Goal: Transaction & Acquisition: Purchase product/service

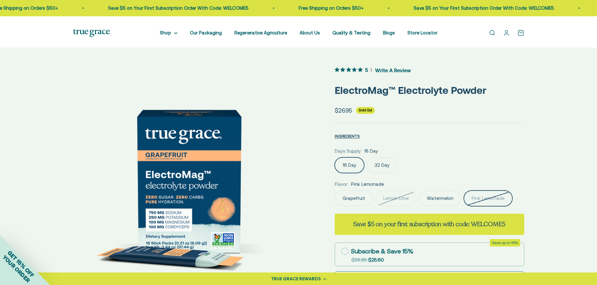
scroll to position [0, 714]
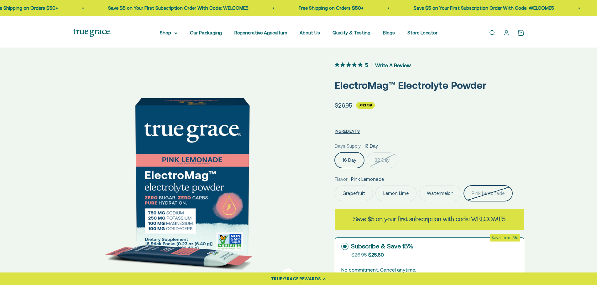
click at [349, 168] on label "16 Day" at bounding box center [349, 161] width 29 height 16
click at [335, 153] on input "16 Day" at bounding box center [334, 152] width 0 height 0
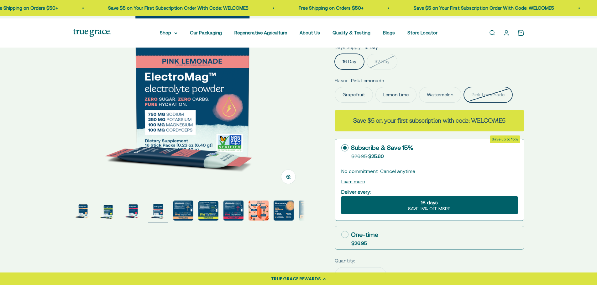
scroll to position [99, 0]
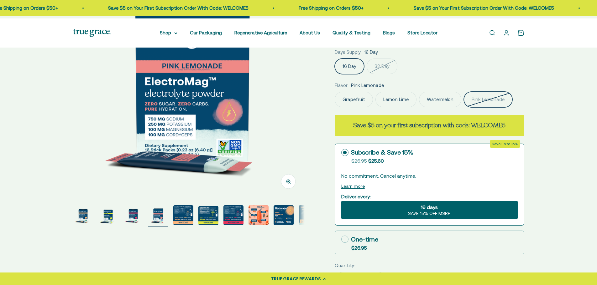
click at [397, 74] on label "32 Day" at bounding box center [382, 67] width 31 height 16
click at [335, 59] on input "32 Day" at bounding box center [334, 58] width 0 height 0
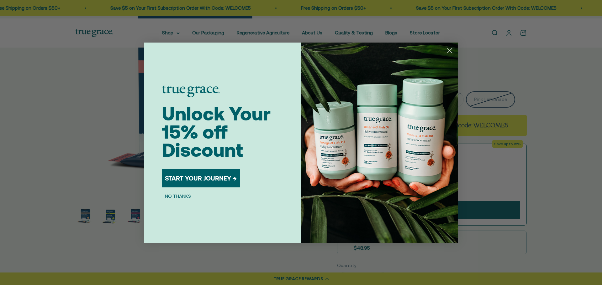
click at [450, 51] on icon "Close dialog" at bounding box center [449, 50] width 4 height 4
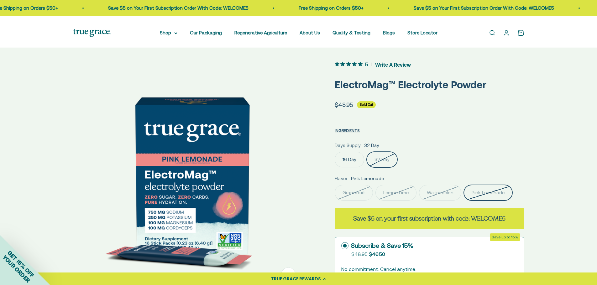
scroll to position [5, 0]
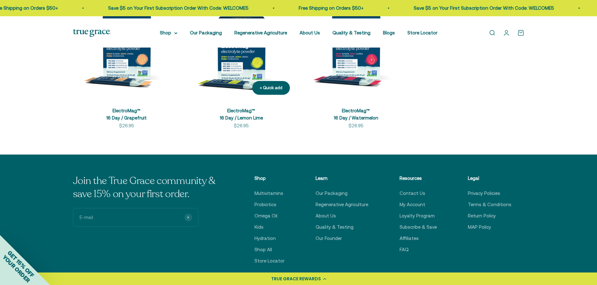
scroll to position [188, 0]
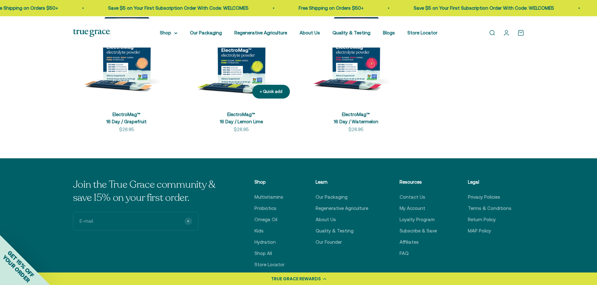
click at [255, 91] on img at bounding box center [241, 50] width 107 height 107
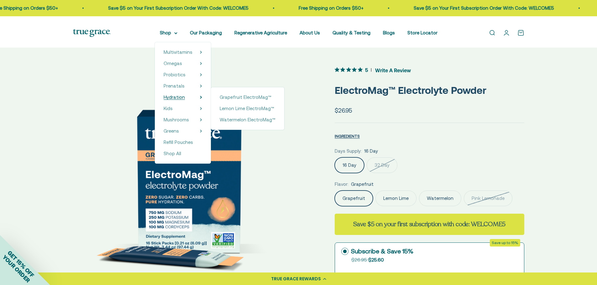
click at [169, 100] on span "Hydration" at bounding box center [174, 97] width 21 height 5
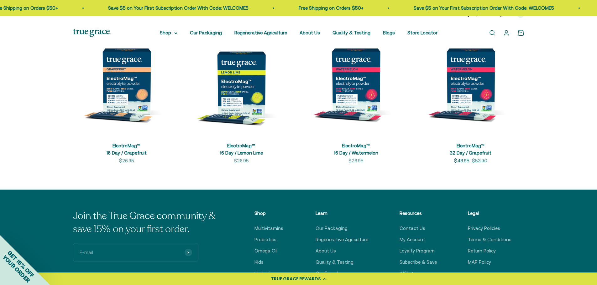
scroll to position [125, 0]
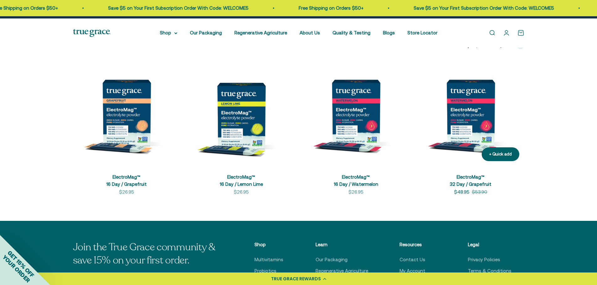
click at [450, 141] on img at bounding box center [470, 112] width 107 height 107
click at [354, 165] on img at bounding box center [355, 112] width 107 height 107
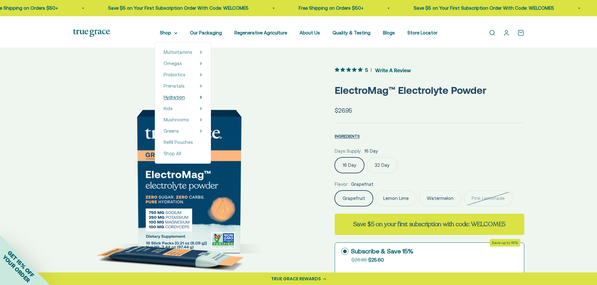
click at [164, 100] on span "Hydration" at bounding box center [174, 97] width 21 height 5
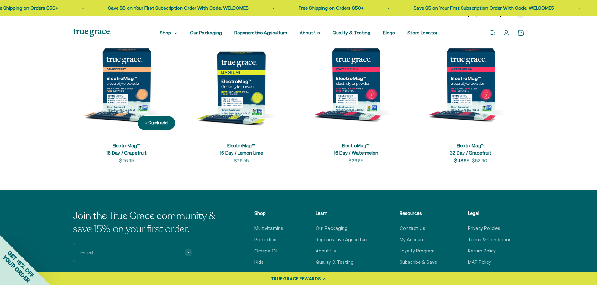
click at [128, 112] on img at bounding box center [126, 81] width 107 height 107
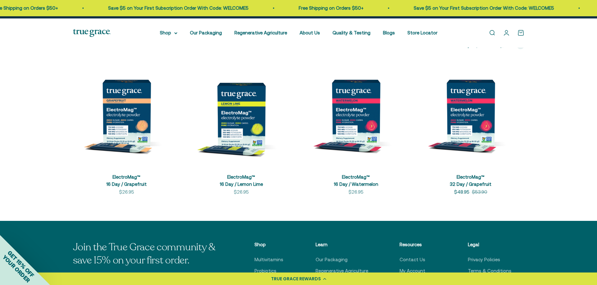
click at [250, 130] on img at bounding box center [241, 112] width 107 height 107
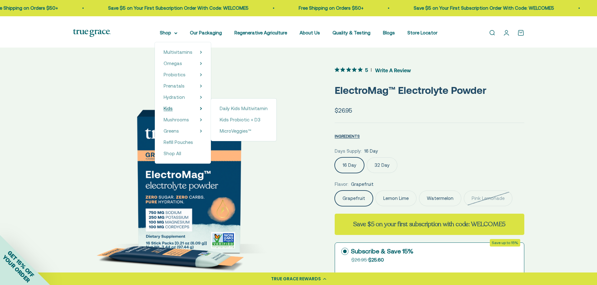
click at [164, 111] on span "Kids" at bounding box center [168, 108] width 9 height 5
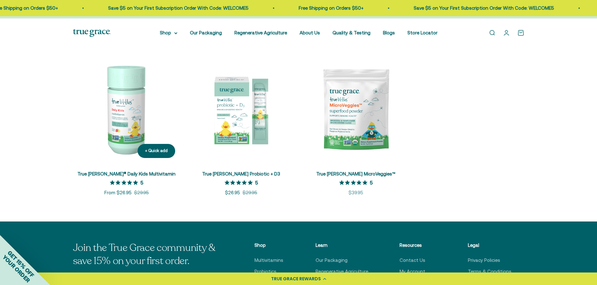
click at [126, 152] on img at bounding box center [126, 109] width 107 height 107
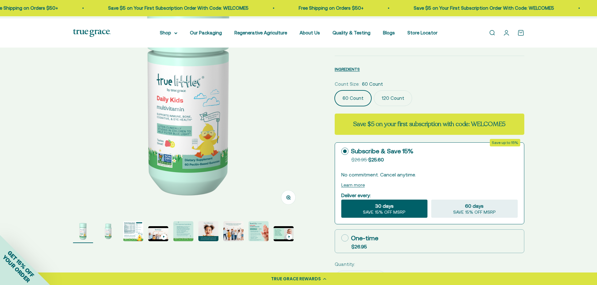
scroll to position [94, 0]
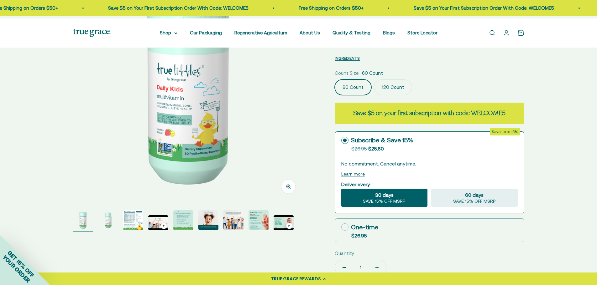
click at [397, 89] on label "120 Count" at bounding box center [393, 88] width 38 height 16
click at [335, 80] on input "120 Count" at bounding box center [334, 79] width 0 height 0
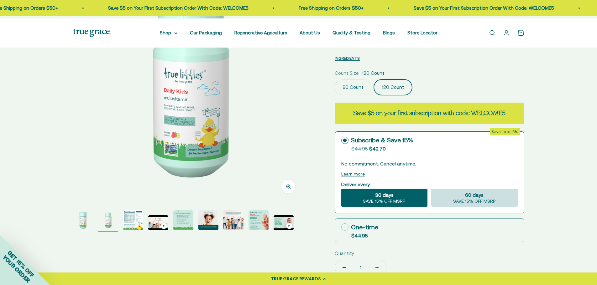
click at [503, 207] on div "60 days SAVE 15% OFF MSRP" at bounding box center [474, 198] width 86 height 18
click at [431, 189] on input "60 days SAVE 15% OFF MSRP" at bounding box center [431, 189] width 0 height 0
radio input "true"
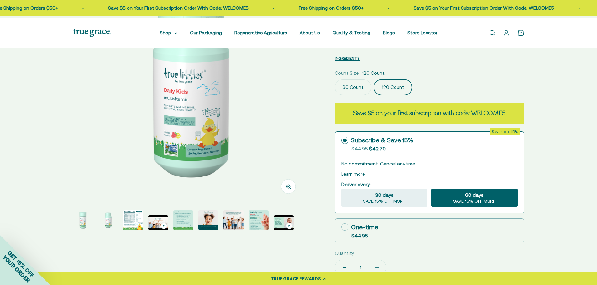
click at [543, 213] on div "Zoom Go to item 1 Go to item 2 Go to item 3 Go to item 4 Go to item 5 Go to ite…" at bounding box center [298, 168] width 597 height 434
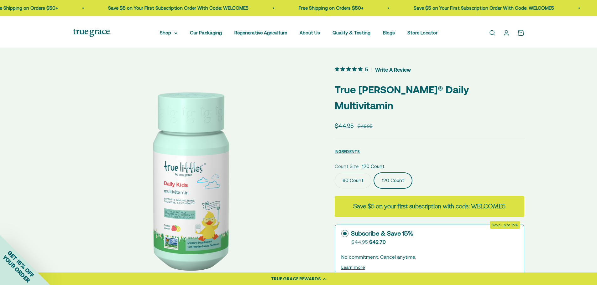
scroll to position [0, 0]
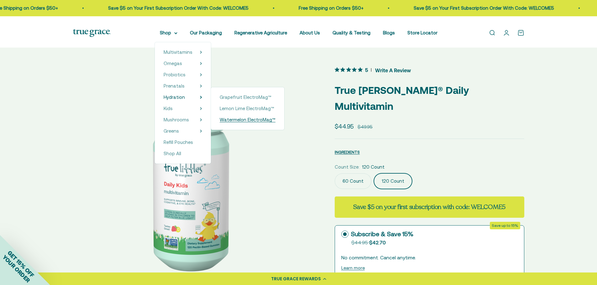
click at [249, 123] on span "Watermelon ElectroMag™" at bounding box center [248, 119] width 56 height 5
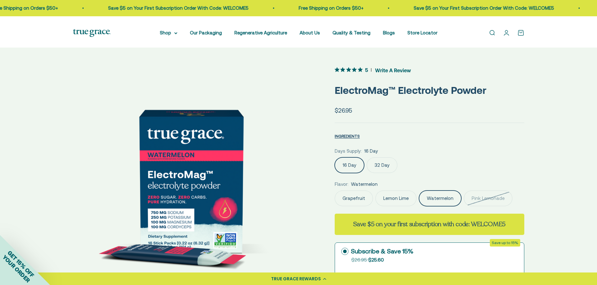
click at [391, 173] on label "32 Day" at bounding box center [382, 166] width 31 height 16
click at [335, 158] on input "32 Day" at bounding box center [334, 157] width 0 height 0
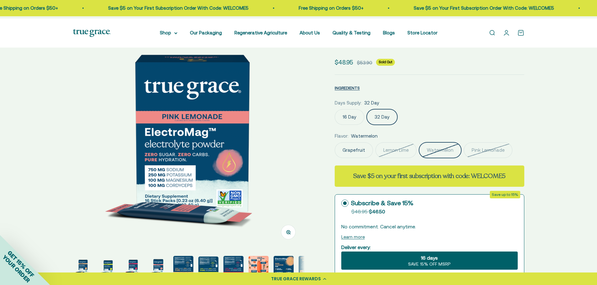
scroll to position [63, 0]
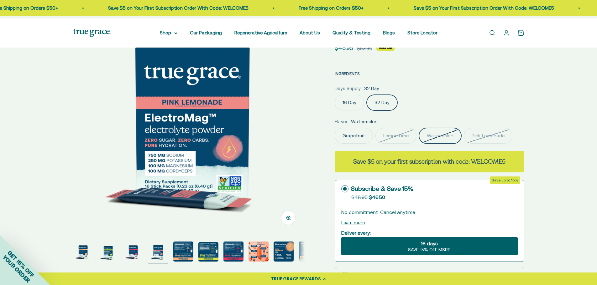
click at [472, 92] on div "Days Supply: 32 Day" at bounding box center [430, 89] width 190 height 8
click at [354, 111] on label "16 Day" at bounding box center [349, 103] width 29 height 16
click at [335, 95] on input "16 Day" at bounding box center [334, 95] width 0 height 0
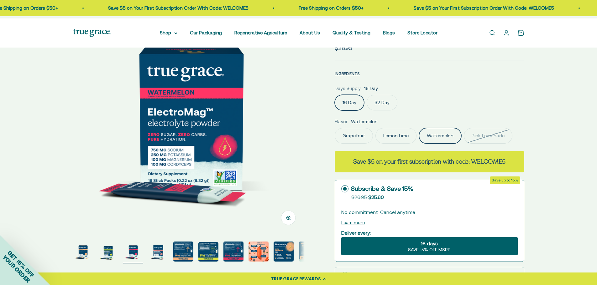
click at [381, 111] on label "32 Day" at bounding box center [382, 103] width 31 height 16
click at [335, 95] on input "32 Day" at bounding box center [334, 95] width 0 height 0
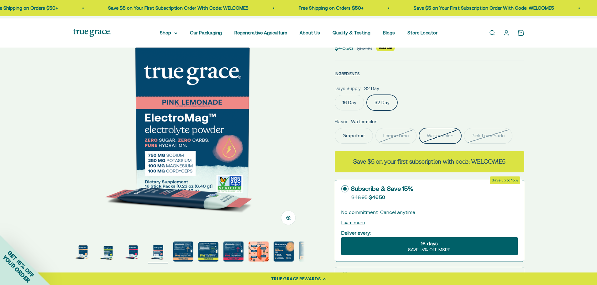
click at [345, 111] on label "16 Day" at bounding box center [349, 103] width 29 height 16
click at [335, 95] on input "16 Day" at bounding box center [334, 95] width 0 height 0
